Goal: Task Accomplishment & Management: Use online tool/utility

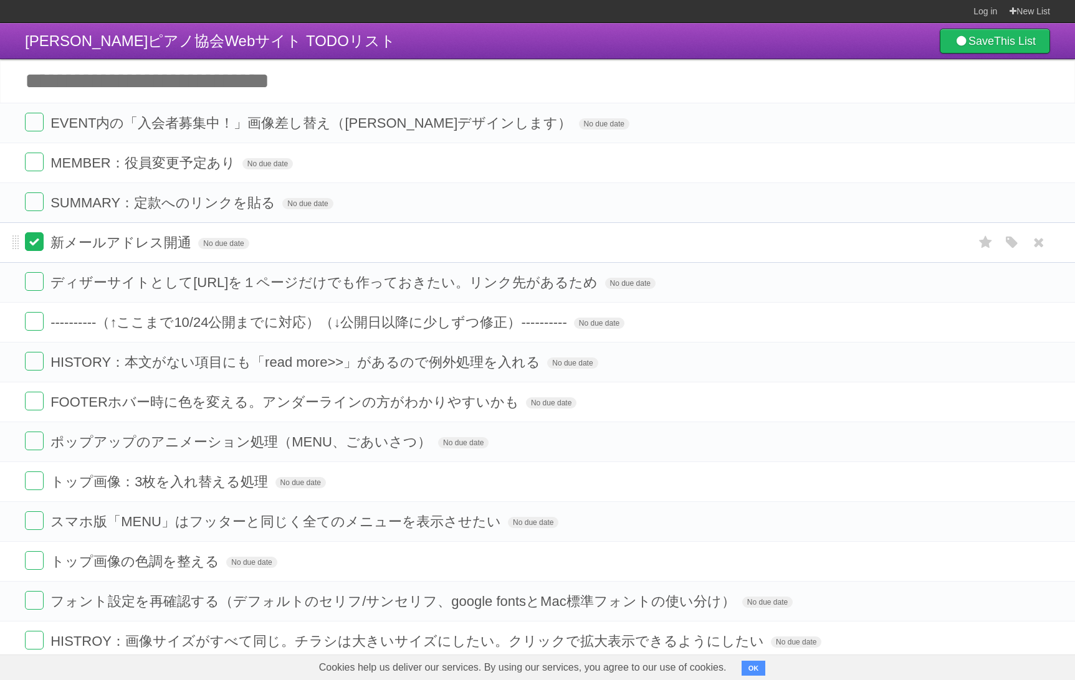
click at [38, 248] on label at bounding box center [34, 241] width 19 height 19
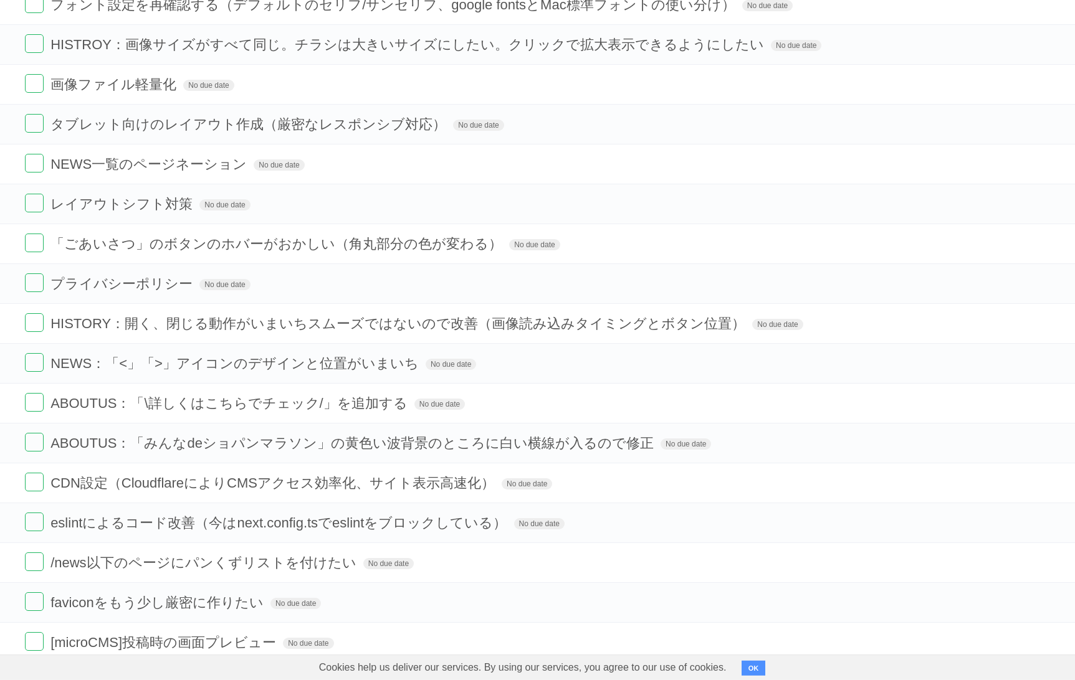
scroll to position [823, 0]
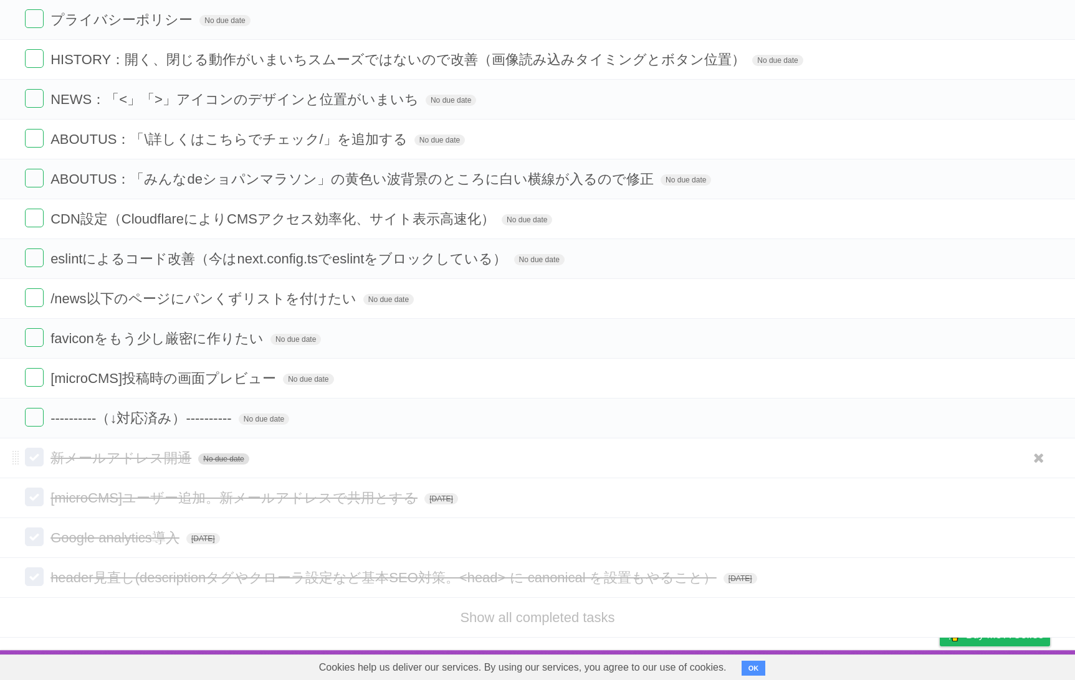
click at [211, 460] on span "No due date" at bounding box center [223, 458] width 50 height 11
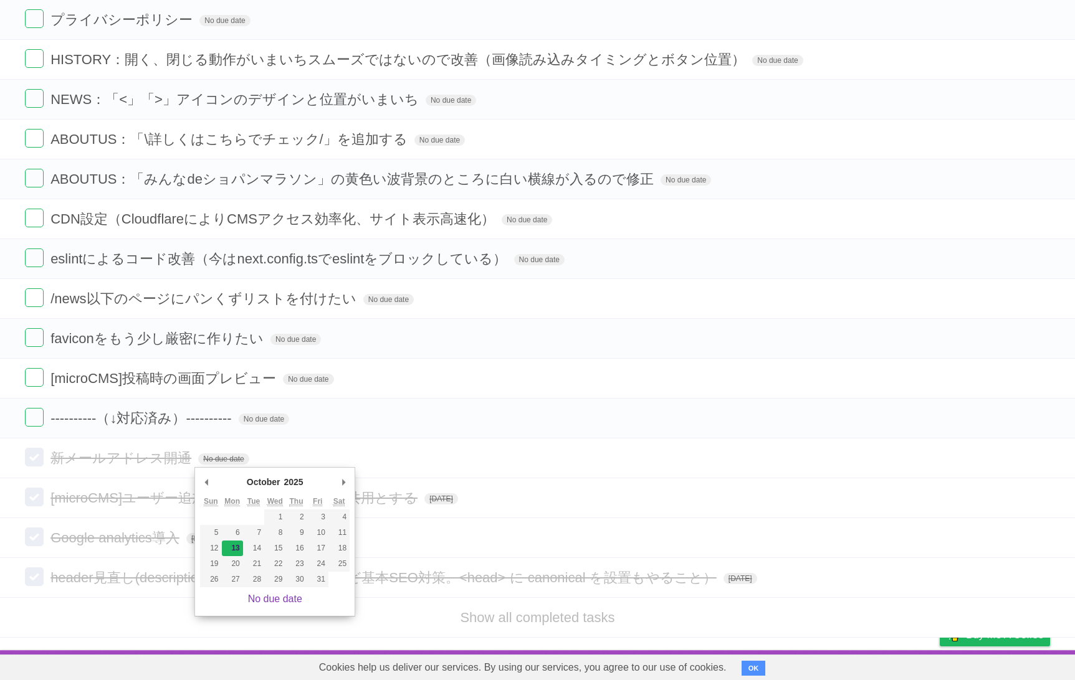
type span "[DATE]"
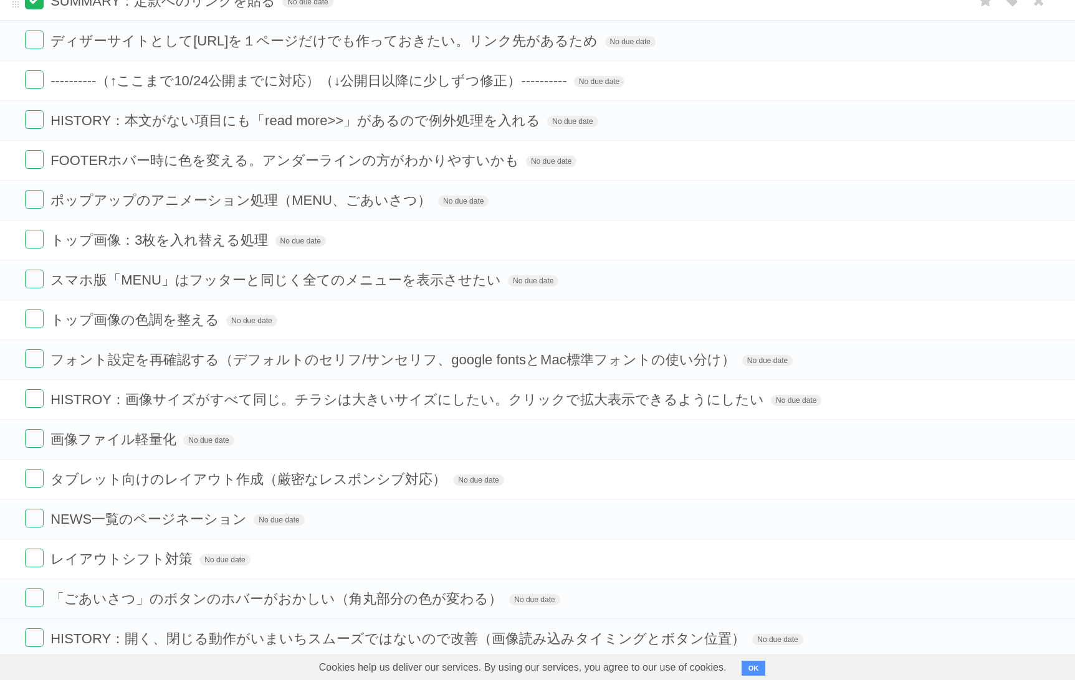
scroll to position [132, 0]
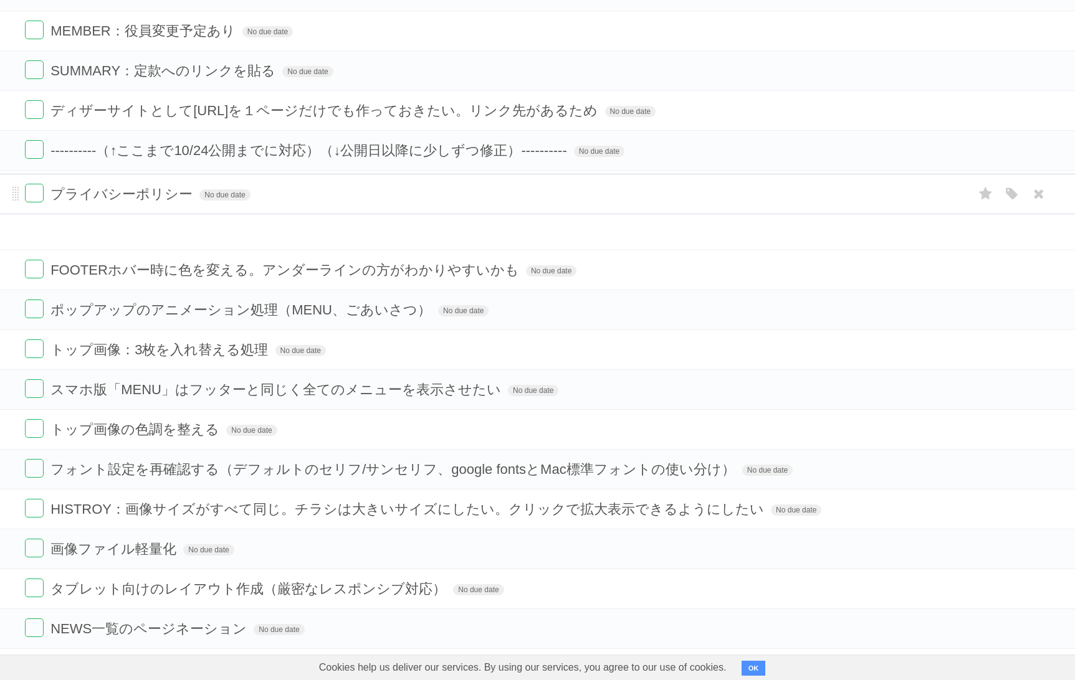
drag, startPoint x: 16, startPoint y: 518, endPoint x: 5, endPoint y: 193, distance: 324.7
click at [5, 193] on li "プライバシーポリシー No due date White Red Blue Green Purple Orange" at bounding box center [537, 194] width 1075 height 40
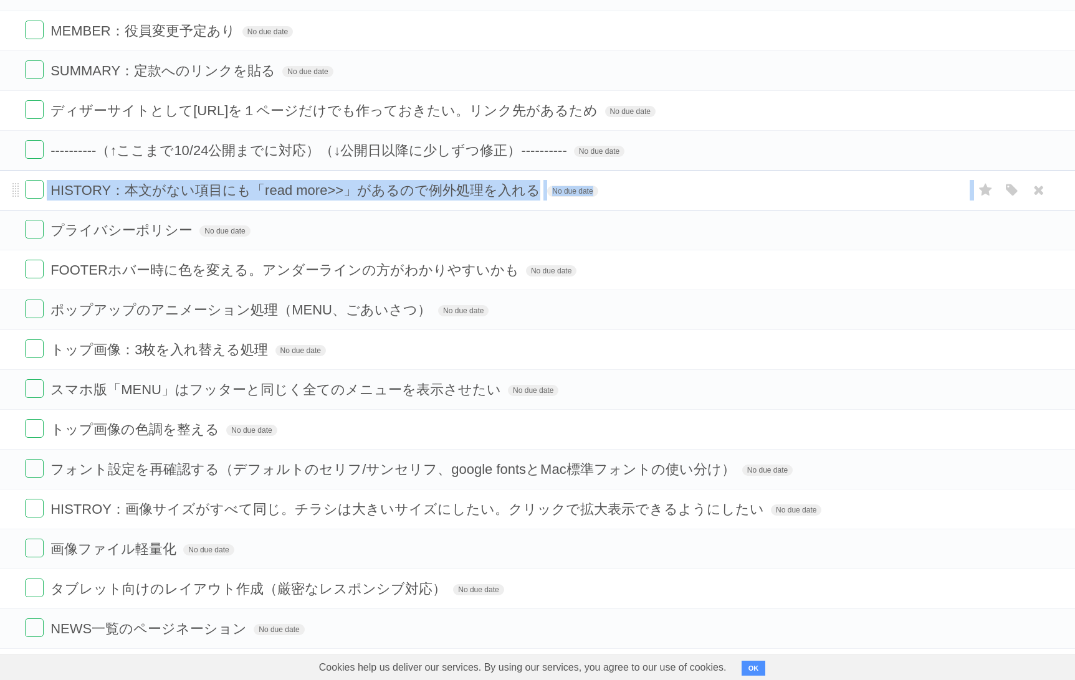
drag, startPoint x: 16, startPoint y: 225, endPoint x: 10, endPoint y: 176, distance: 49.6
click at [10, 176] on ul "EVENT内の「入会者募集中！」画像差し替え（[PERSON_NAME]デザインします） No due date White Red Blue Green P…" at bounding box center [537, 549] width 1075 height 1157
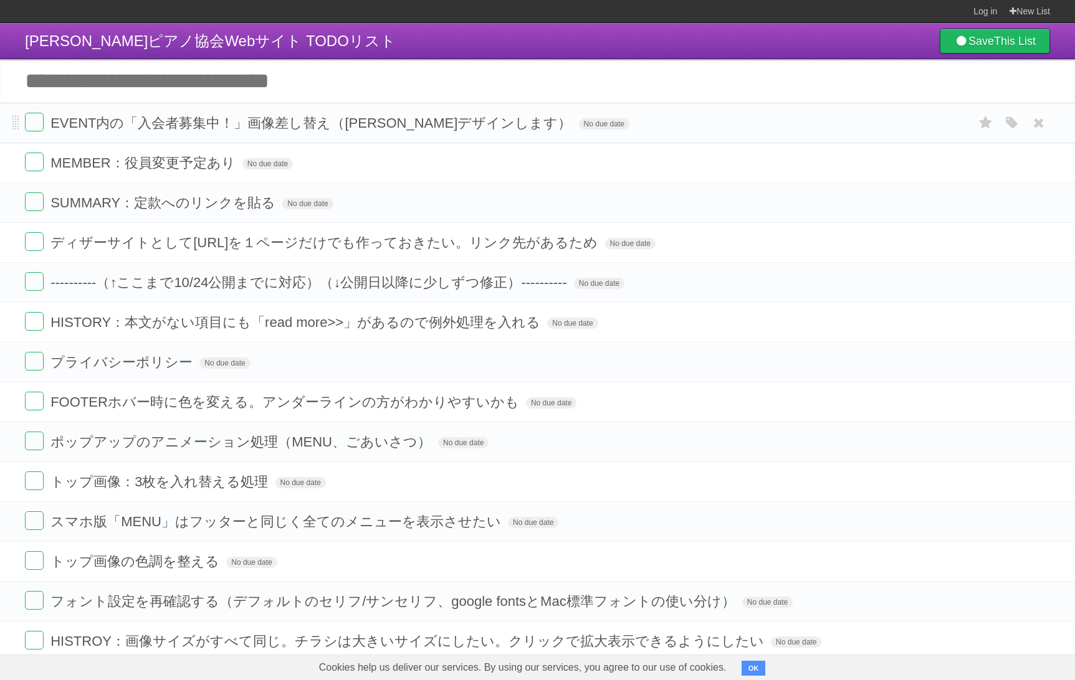
click at [217, 119] on span "EVENT内の「入会者募集中！」画像差し替え（[PERSON_NAME]デザインします）" at bounding box center [312, 123] width 524 height 16
click at [115, 154] on li "MEMBER：役員変更予定あり No due date White Red Blue Green Purple Orange" at bounding box center [537, 163] width 1075 height 40
click at [120, 170] on span "MEMBER：役員変更予定あり" at bounding box center [144, 163] width 188 height 16
click at [123, 201] on span "SUMMARY：定款へのリンクを貼る" at bounding box center [164, 203] width 228 height 16
click at [102, 211] on input "**********" at bounding box center [112, 204] width 125 height 16
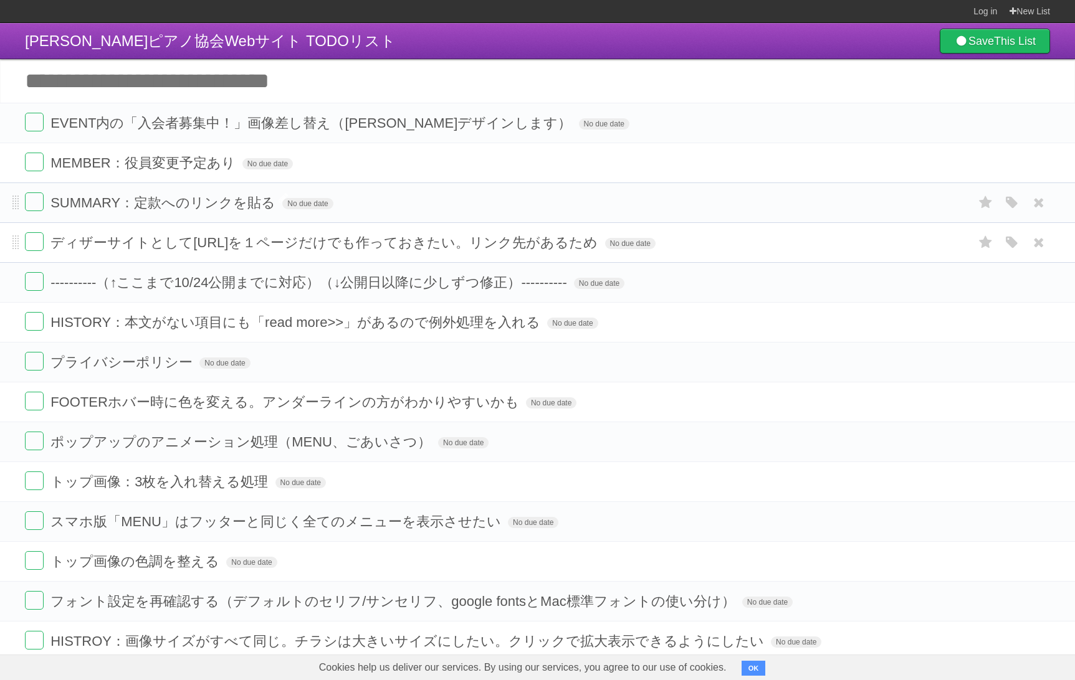
click at [126, 239] on span "ディザーサイトとして[URL]を１ページだけでも作っておきたい。リンク先があるため" at bounding box center [325, 243] width 550 height 16
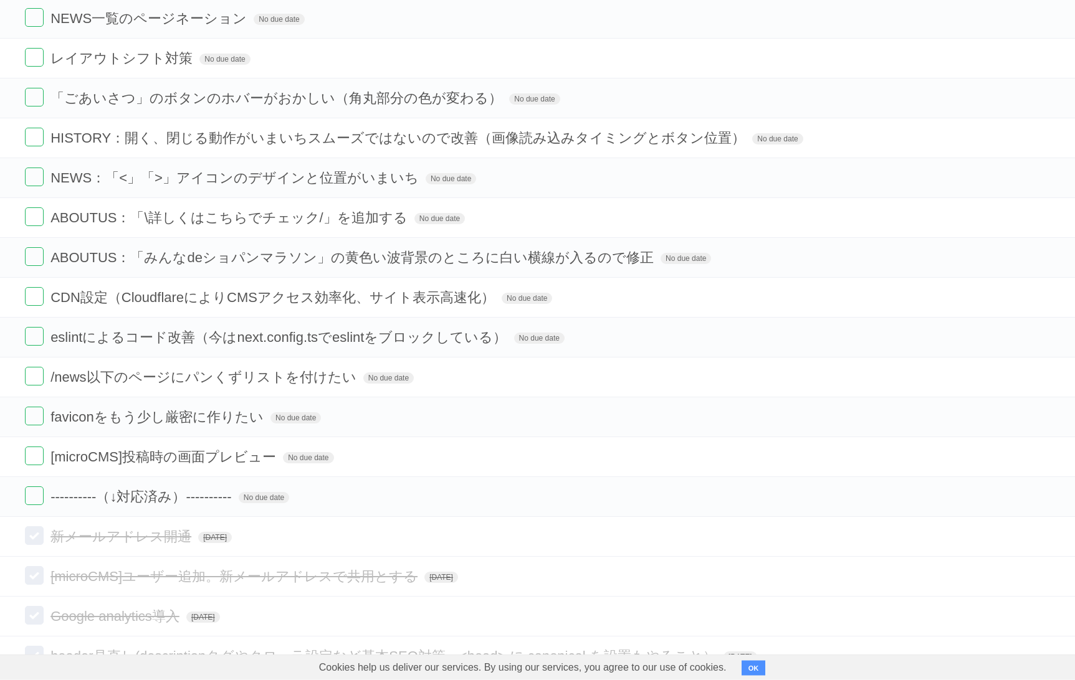
scroll to position [823, 0]
